Goal: Check status: Check status

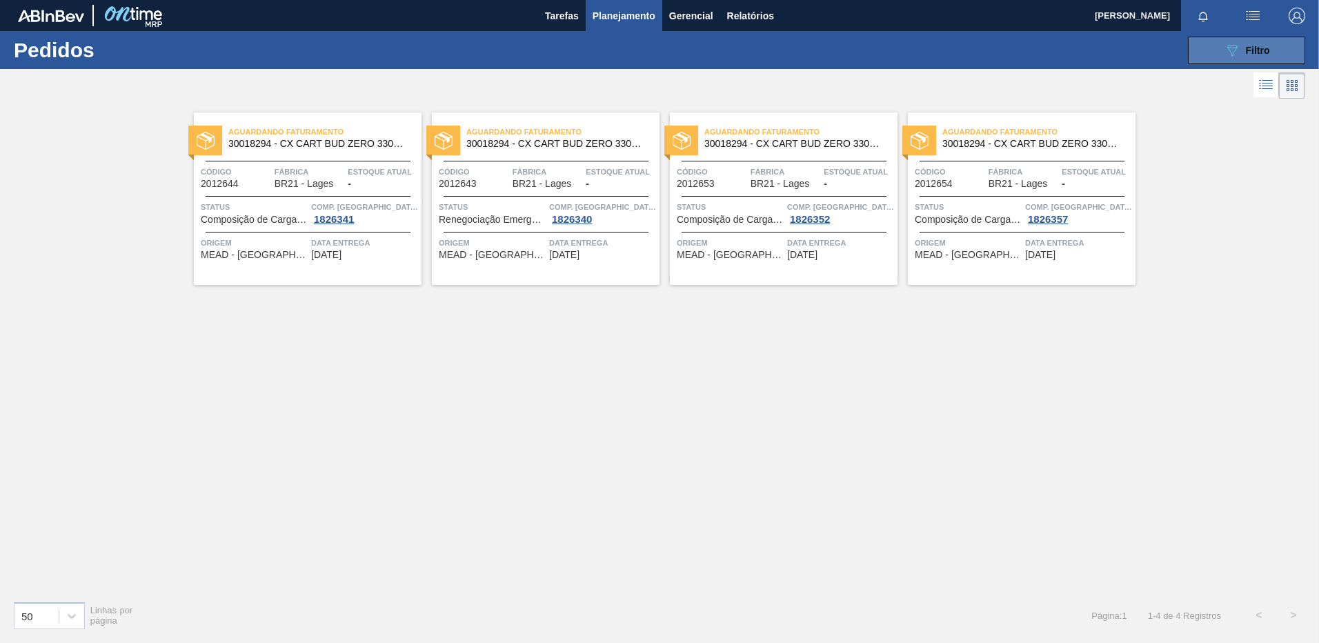
click at [1262, 53] on span "Filtro" at bounding box center [1258, 50] width 24 height 11
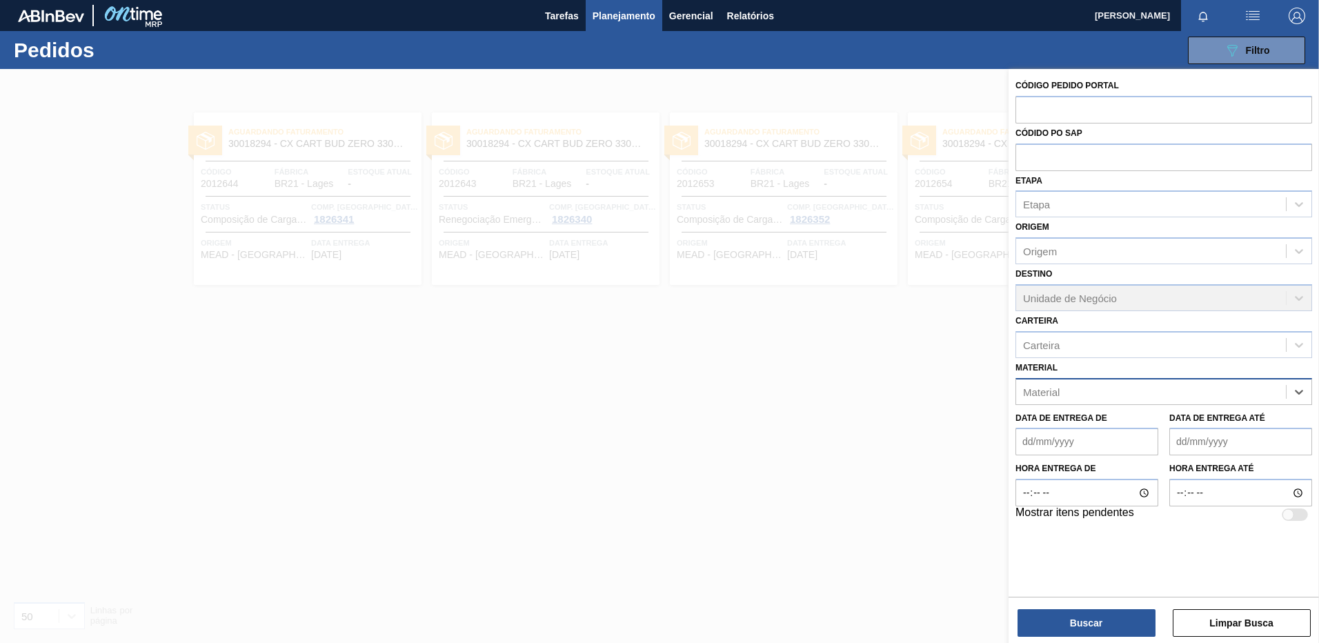
paste input "30018252"
type input "30018252"
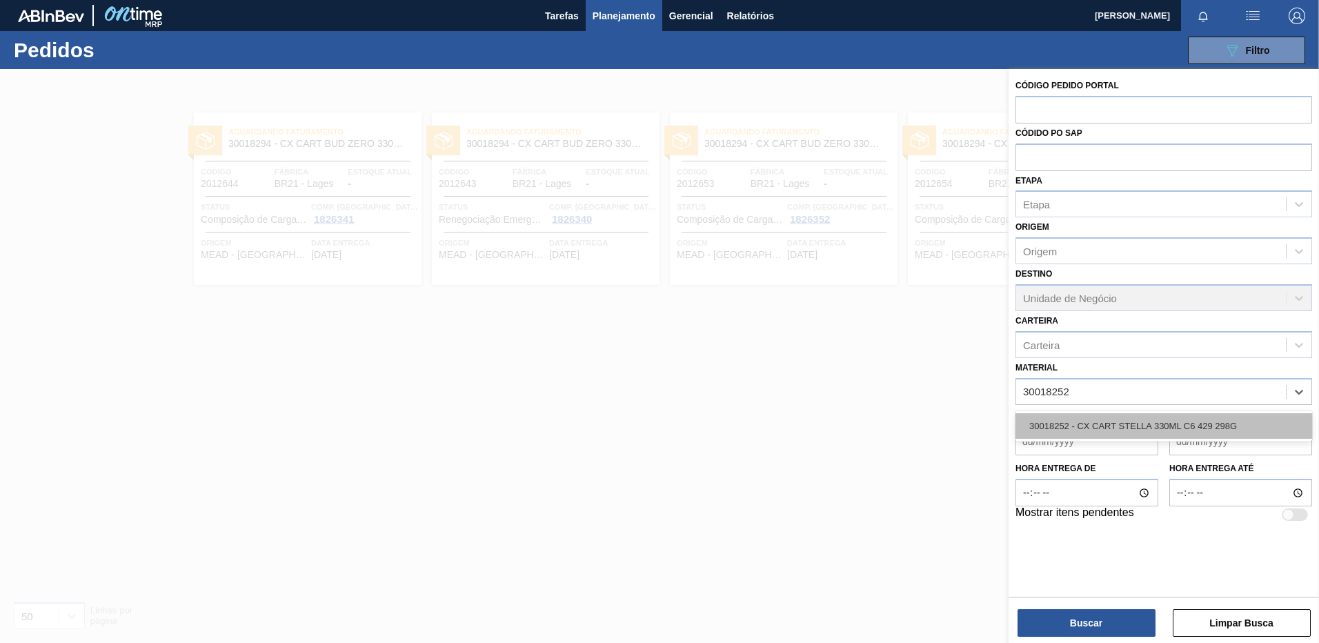
click at [1158, 419] on div "30018252 - CX CART STELLA 330ML C6 429 298G" at bounding box center [1164, 426] width 297 height 26
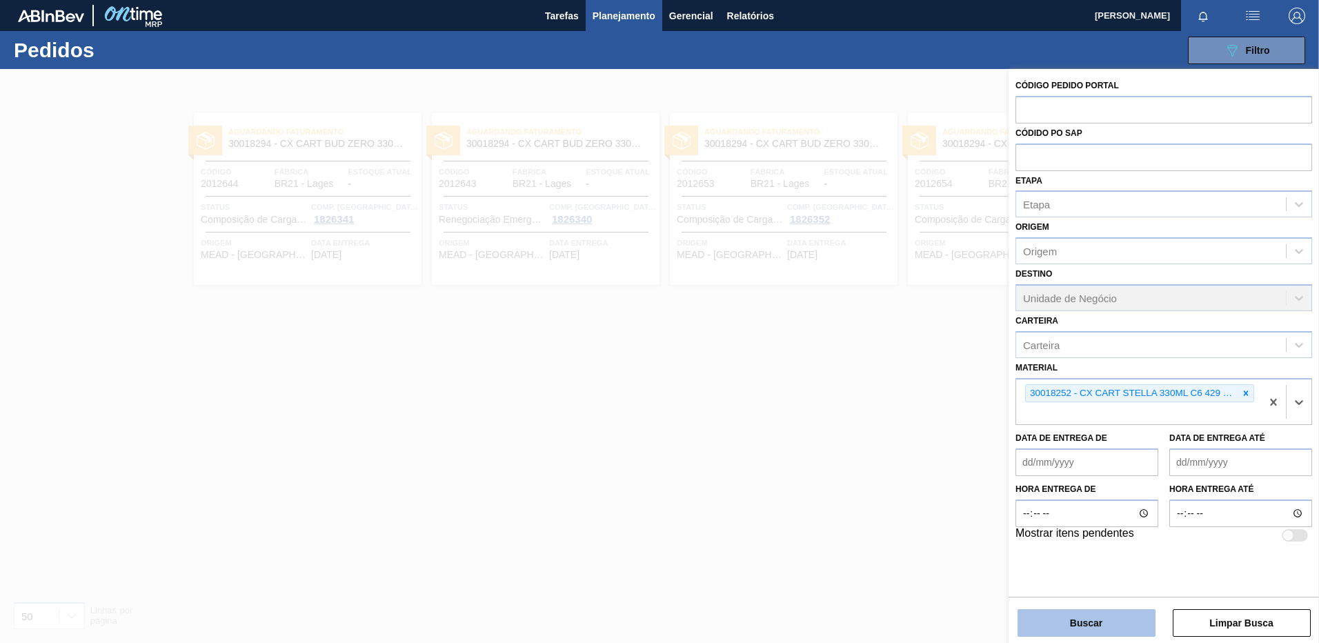
click at [1094, 620] on button "Buscar" at bounding box center [1087, 623] width 138 height 28
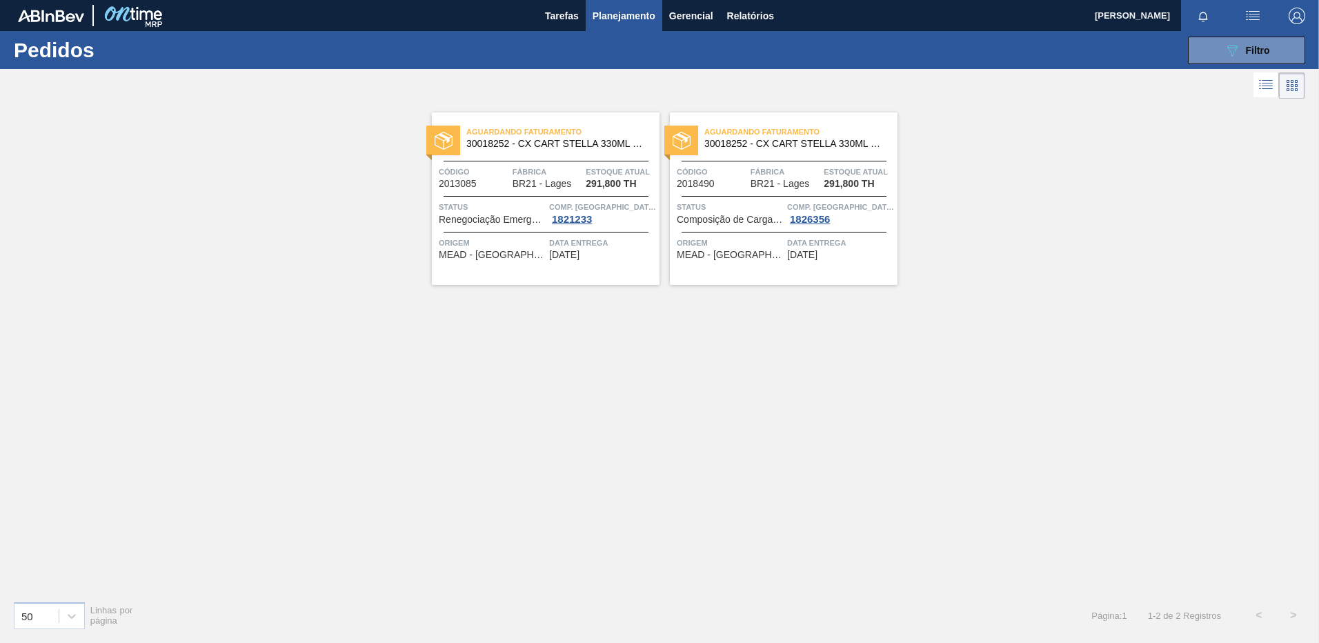
click at [516, 273] on div "Aguardando Faturamento 30018252 - CX CART STELLA 330ML C6 429 298G Código 20130…" at bounding box center [546, 198] width 228 height 172
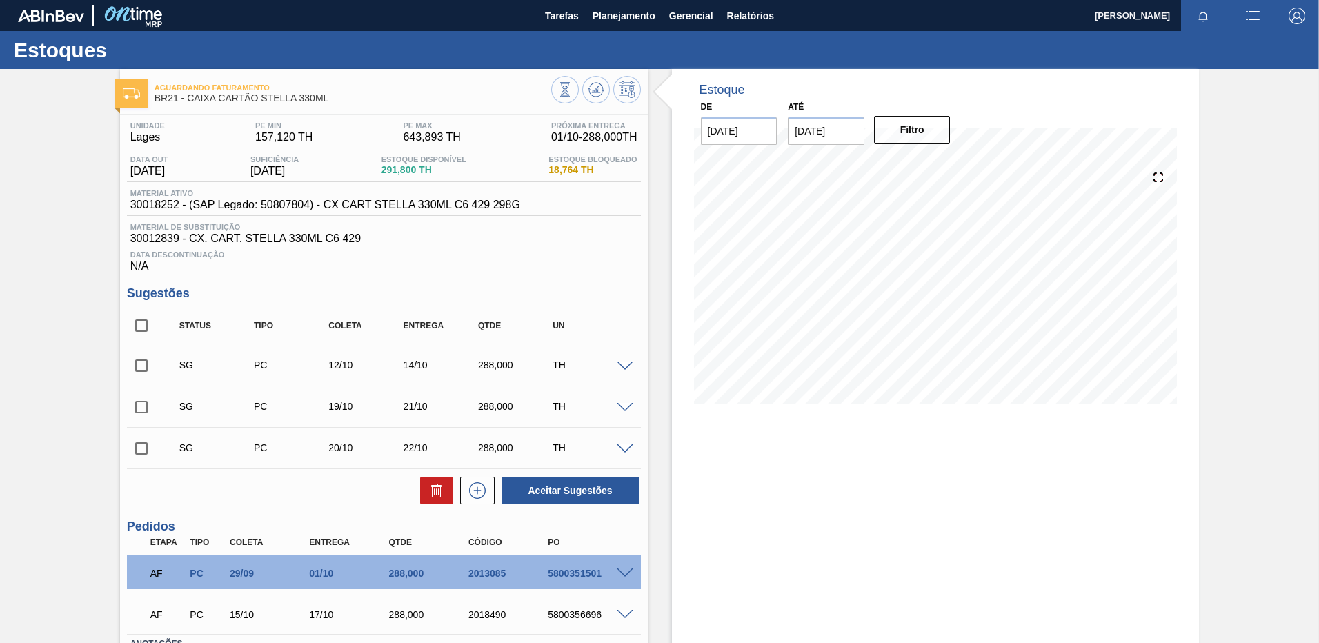
click at [176, 205] on span "30018252 - (SAP Legado: 50807804) - CX CART STELLA 330ML C6 429 298G" at bounding box center [325, 205] width 390 height 12
copy span "30018252"
drag, startPoint x: 325, startPoint y: 208, endPoint x: 518, endPoint y: 212, distance: 193.2
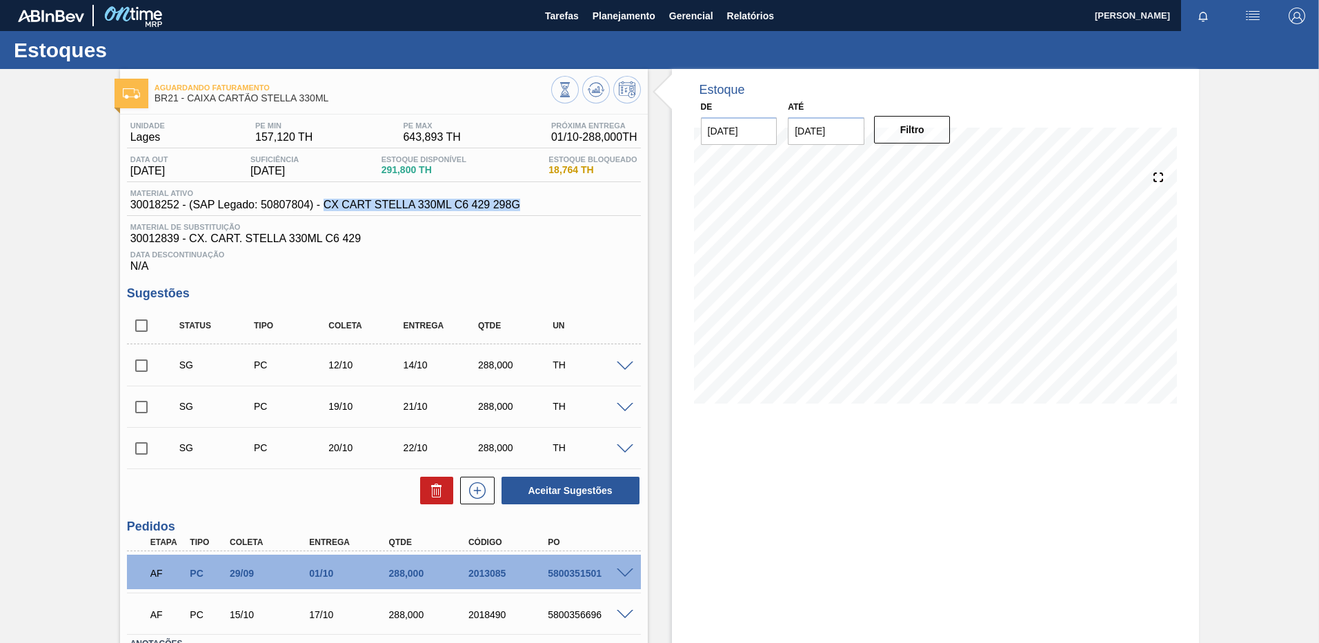
click at [518, 212] on div "Material ativo 30018252 - (SAP Legado: 50807804) - CX CART STELLA 330ML C6 429 …" at bounding box center [384, 202] width 514 height 27
copy span "CX CART STELLA 330ML C6 429 298G"
